Goal: Entertainment & Leisure: Consume media (video, audio)

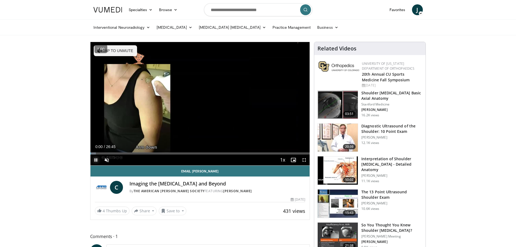
click at [97, 159] on span "Video Player" at bounding box center [95, 159] width 11 height 11
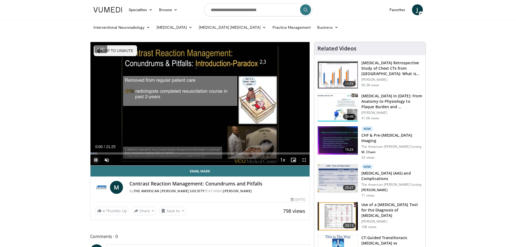
click at [97, 159] on span "Video Player" at bounding box center [95, 159] width 11 height 11
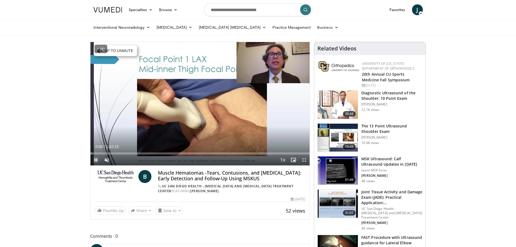
click at [97, 160] on span "Video Player" at bounding box center [95, 159] width 11 height 11
